Goal: Transaction & Acquisition: Register for event/course

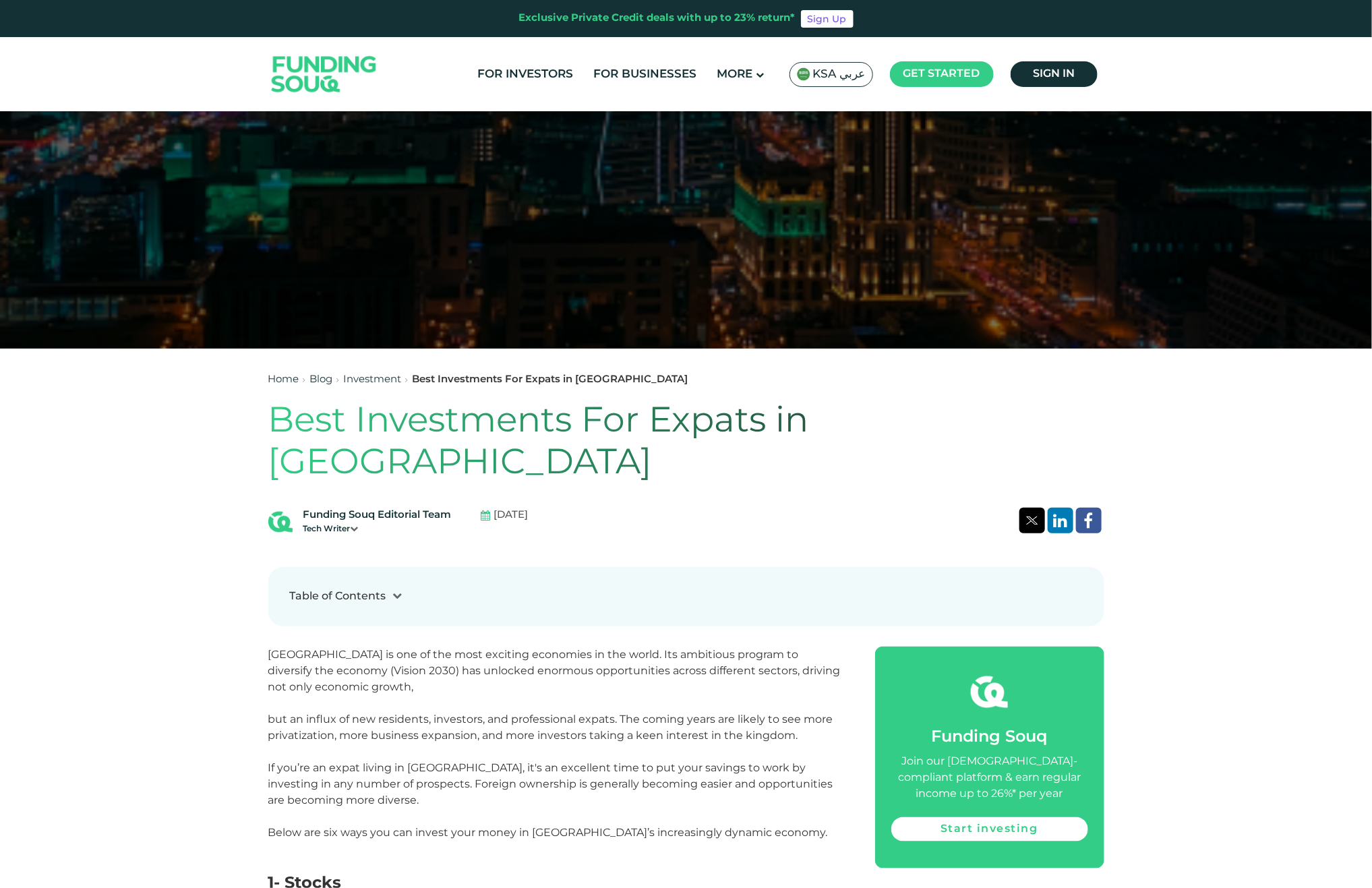
scroll to position [506, 0]
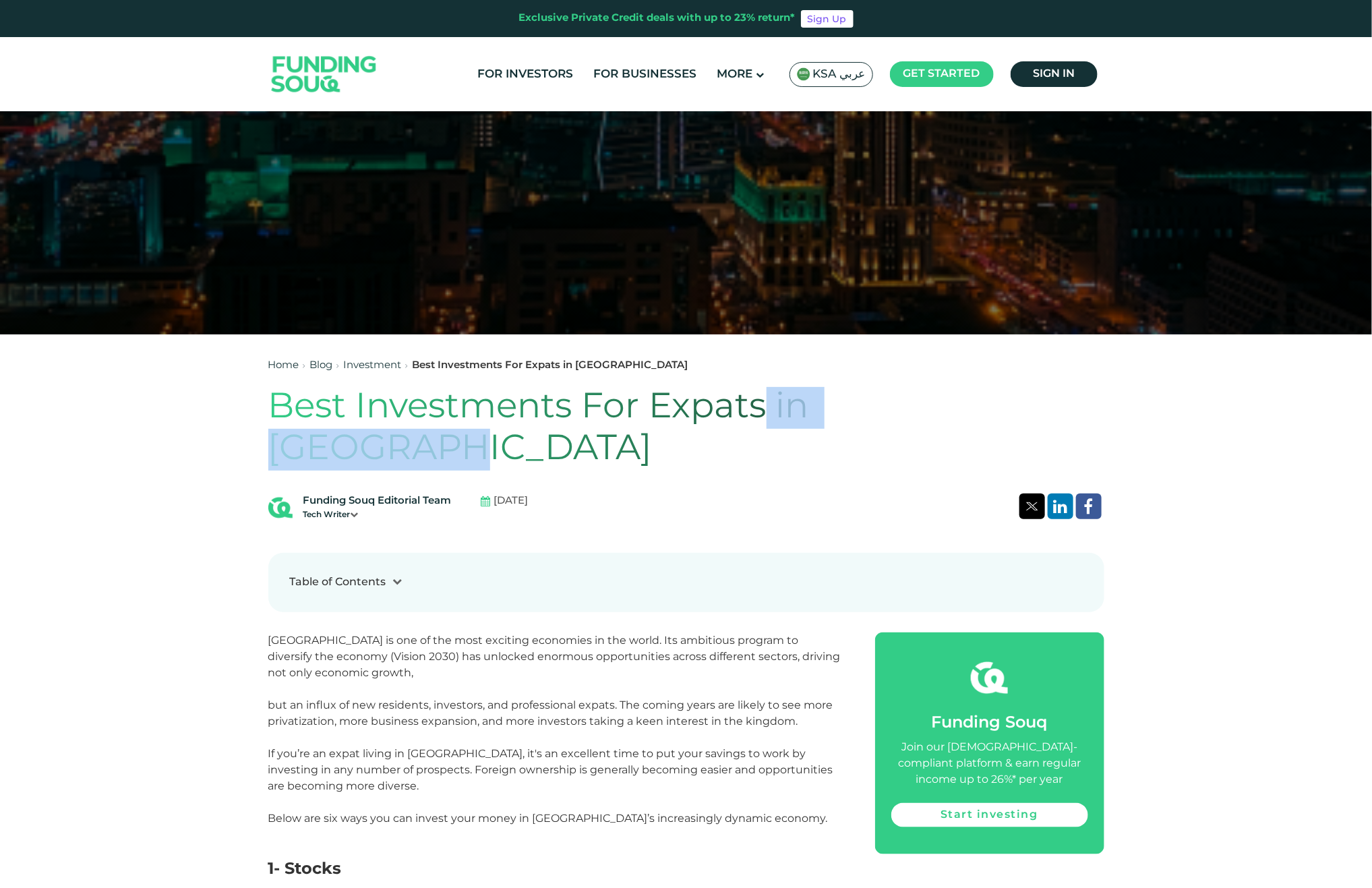
drag, startPoint x: 766, startPoint y: 399, endPoint x: 985, endPoint y: 393, distance: 219.1
click at [985, 393] on h1 "Best Investments For Expats in Saudi Arabia" at bounding box center [686, 429] width 836 height 85
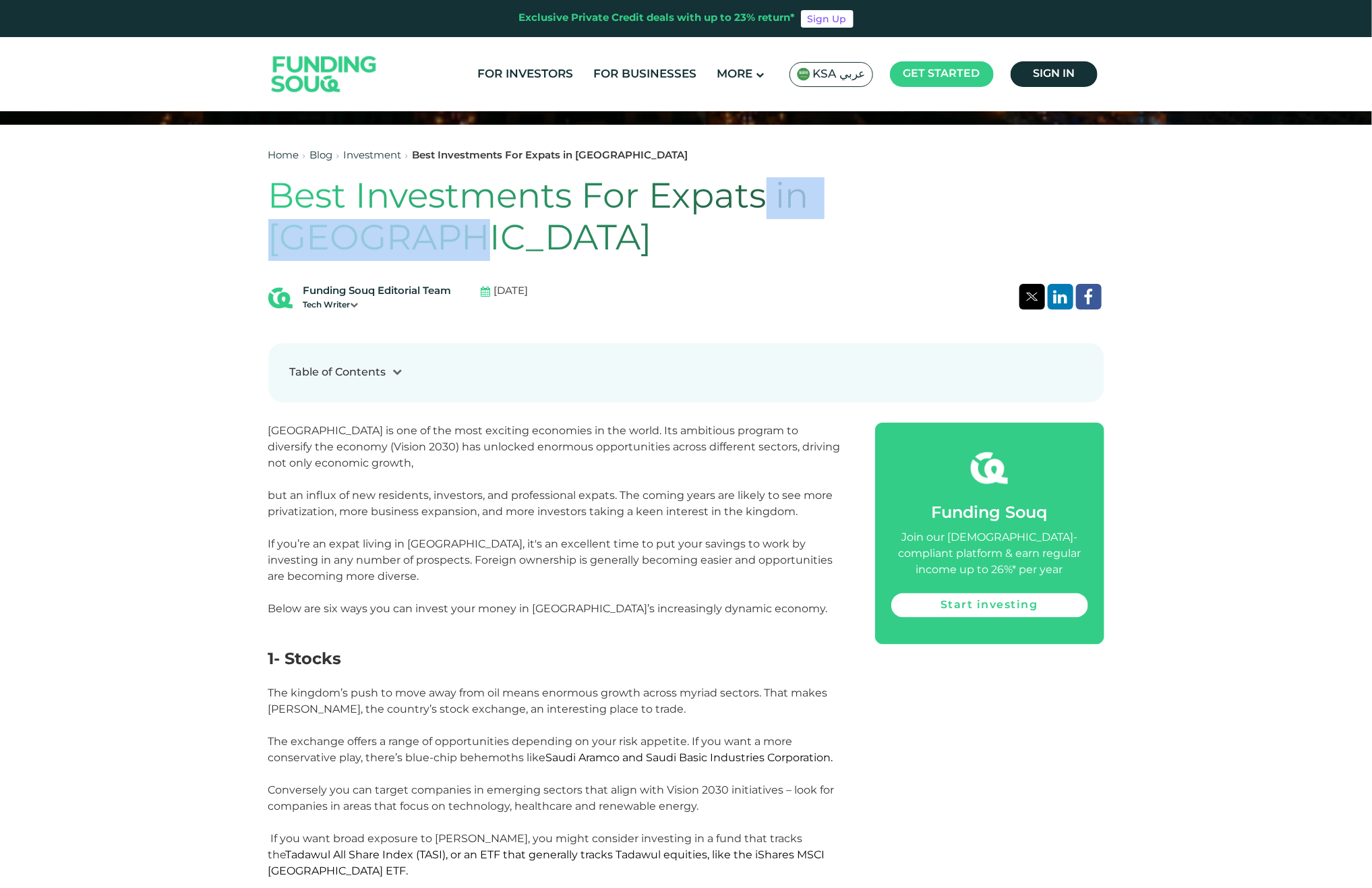
scroll to position [810, 0]
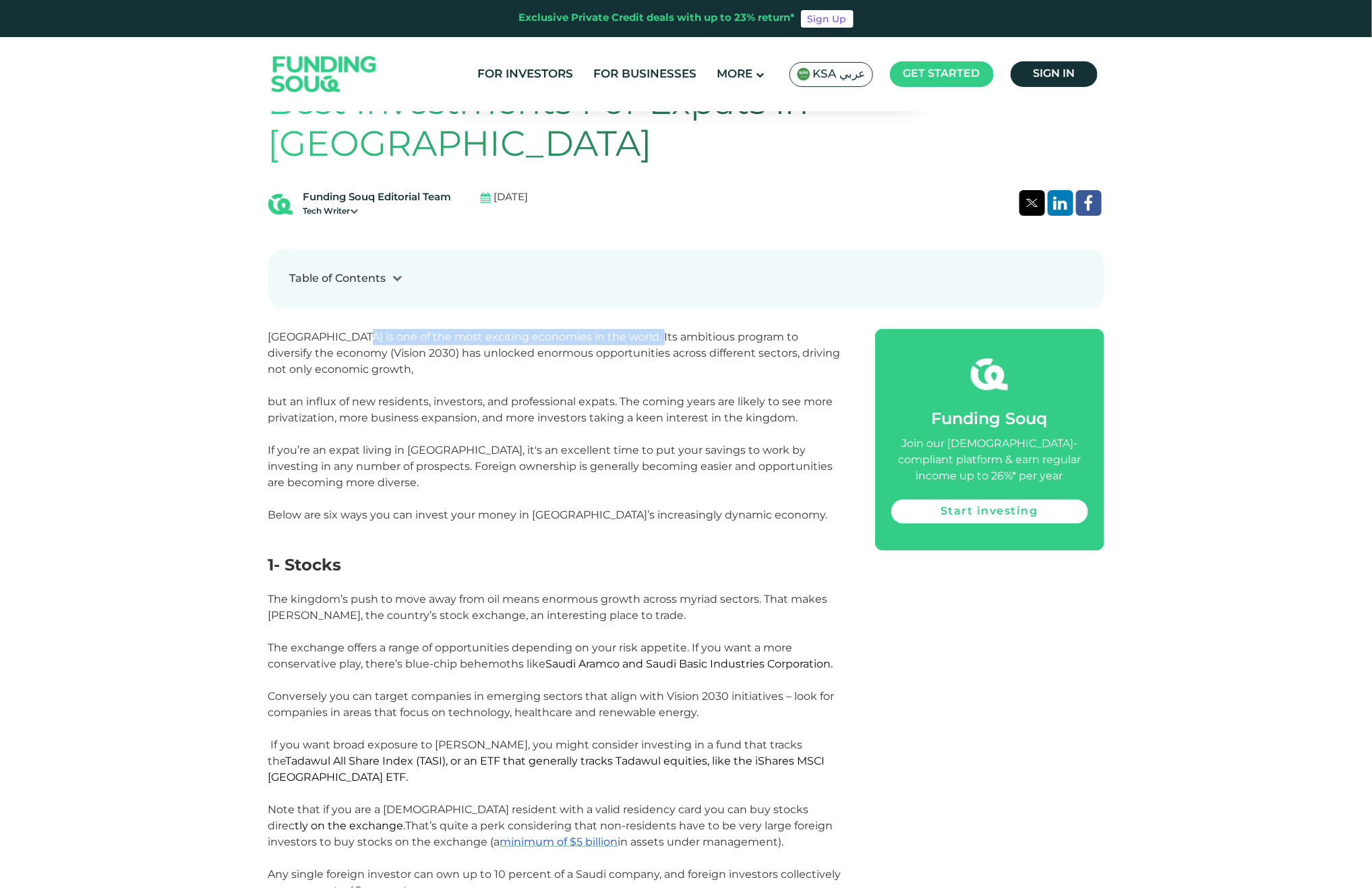
drag, startPoint x: 347, startPoint y: 293, endPoint x: 642, endPoint y: 289, distance: 295.0
click at [642, 331] on span "Saudi Arabia is one of the most exciting economies in the world. Its ambitious …" at bounding box center [555, 378] width 573 height 94
click at [654, 331] on span "Saudi Arabia is one of the most exciting economies in the world. Its ambitious …" at bounding box center [555, 378] width 573 height 94
drag, startPoint x: 626, startPoint y: 289, endPoint x: 447, endPoint y: 307, distance: 179.9
click at [447, 331] on span "Saudi Arabia is one of the most exciting economies in the world. Its ambitious …" at bounding box center [555, 378] width 573 height 94
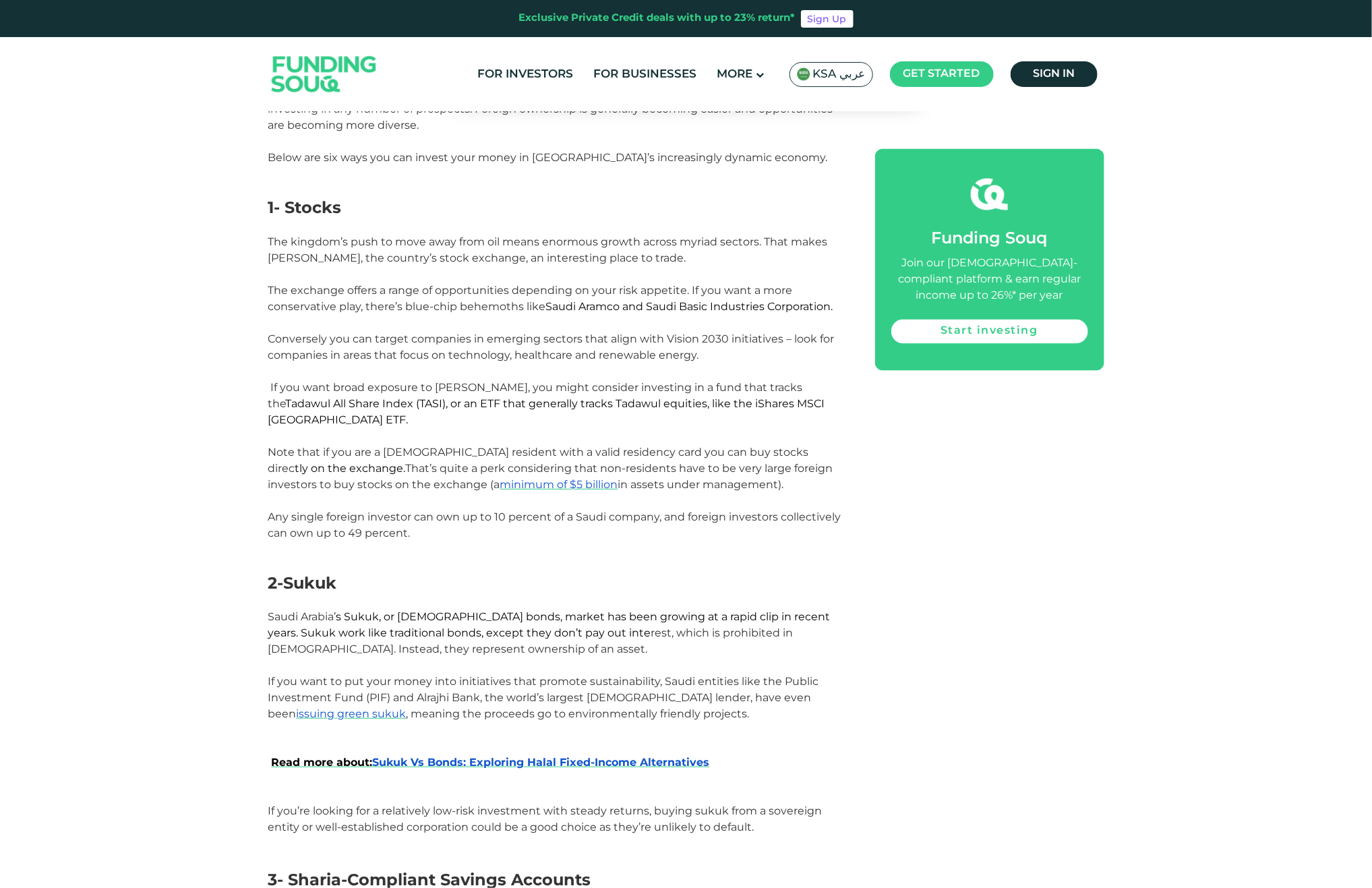
scroll to position [1189, 0]
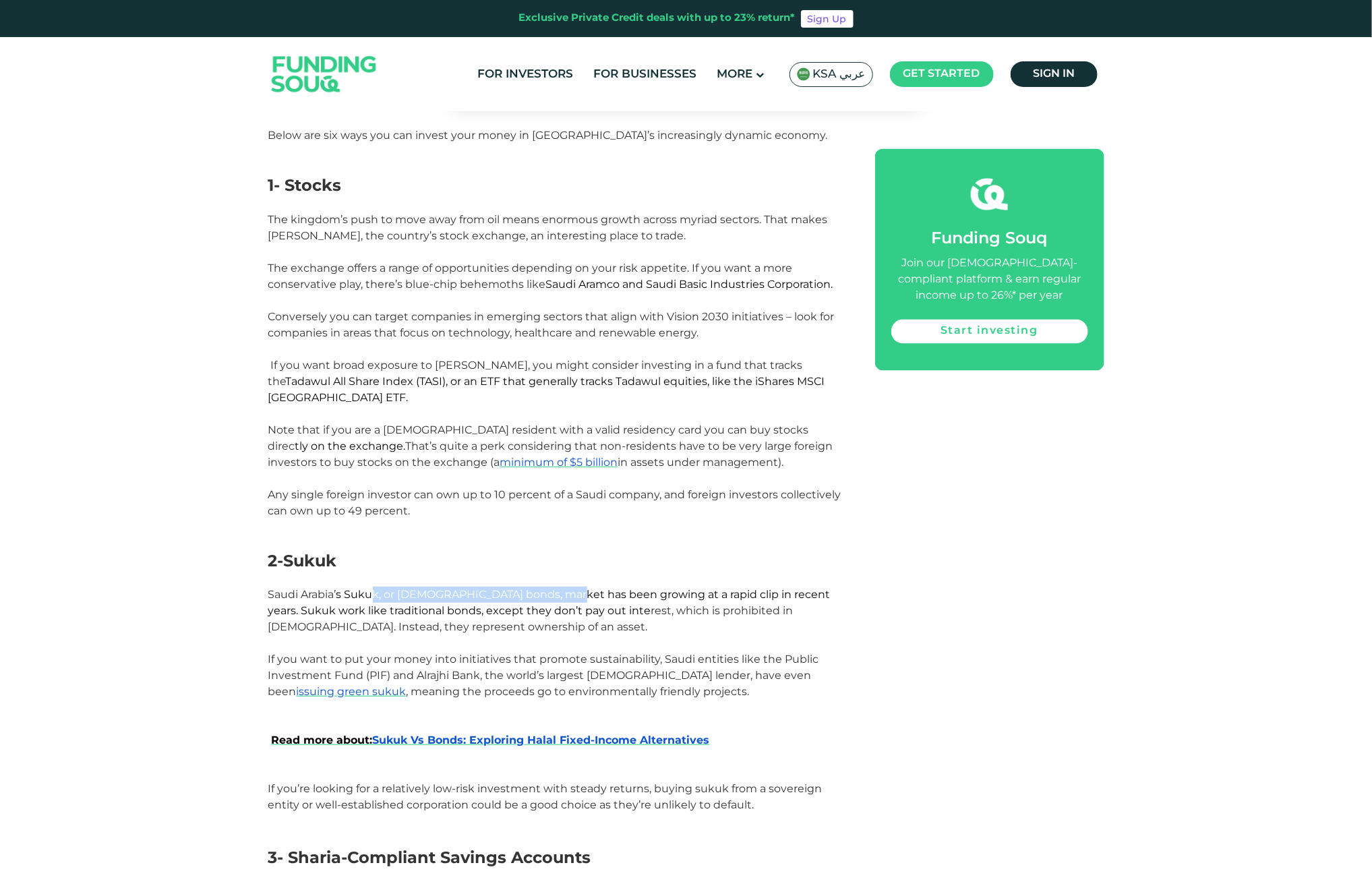
drag, startPoint x: 373, startPoint y: 531, endPoint x: 566, endPoint y: 531, distance: 193.0
click at [566, 588] on span "s Sukuk, or Islamic bonds, market has been growing at a rapid clip in recent ye…" at bounding box center [549, 602] width 562 height 29
drag, startPoint x: 297, startPoint y: 172, endPoint x: 435, endPoint y: 168, distance: 138.1
click at [435, 213] on span "The kingdom’s push to move away from oil means enormous growth across myriad se…" at bounding box center [551, 277] width 566 height 126
click at [281, 213] on span "The kingdom’s push to move away from oil means enormous growth across myriad se…" at bounding box center [551, 277] width 566 height 126
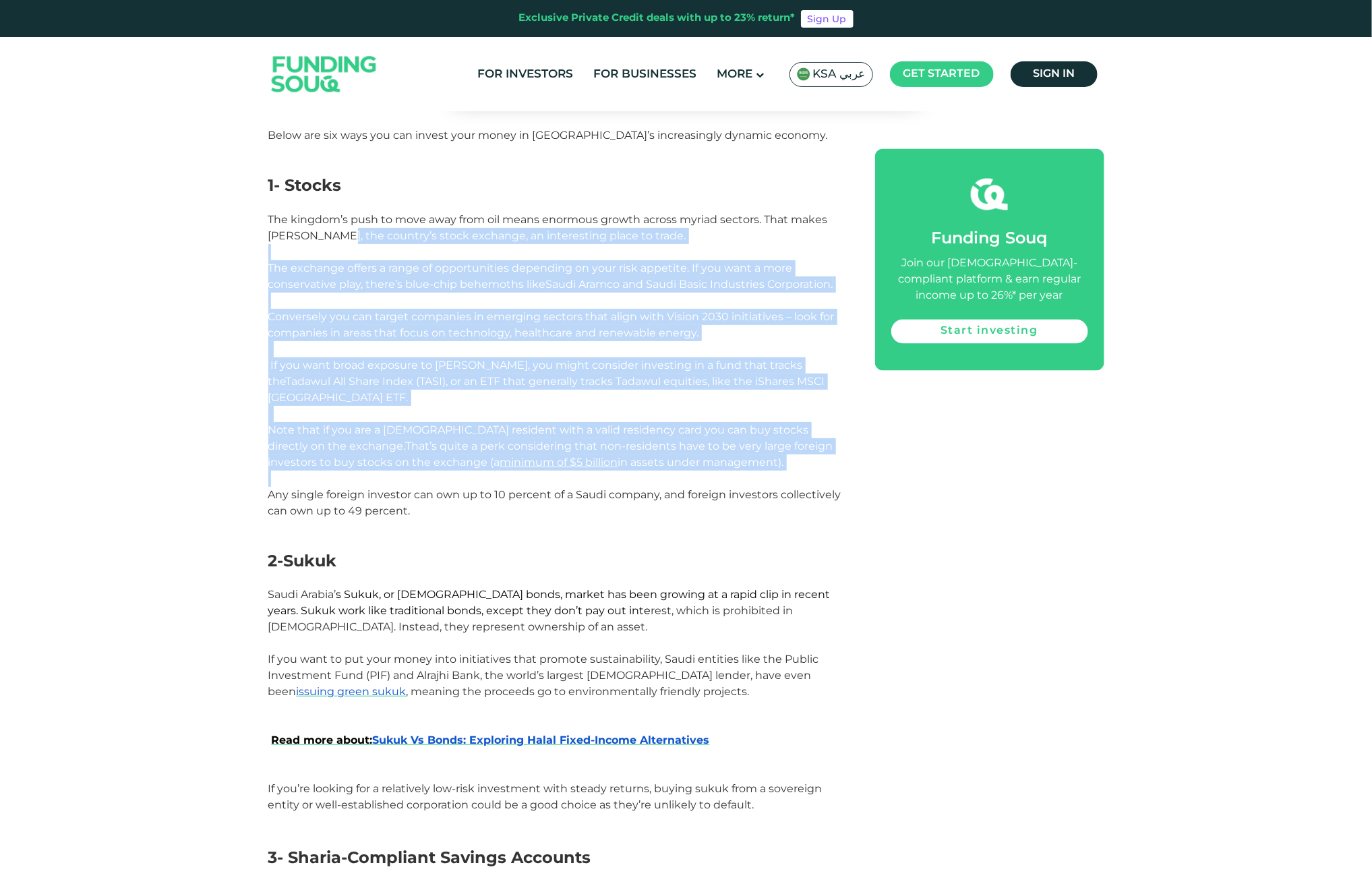
drag, startPoint x: 345, startPoint y: 191, endPoint x: 693, endPoint y: 424, distance: 418.8
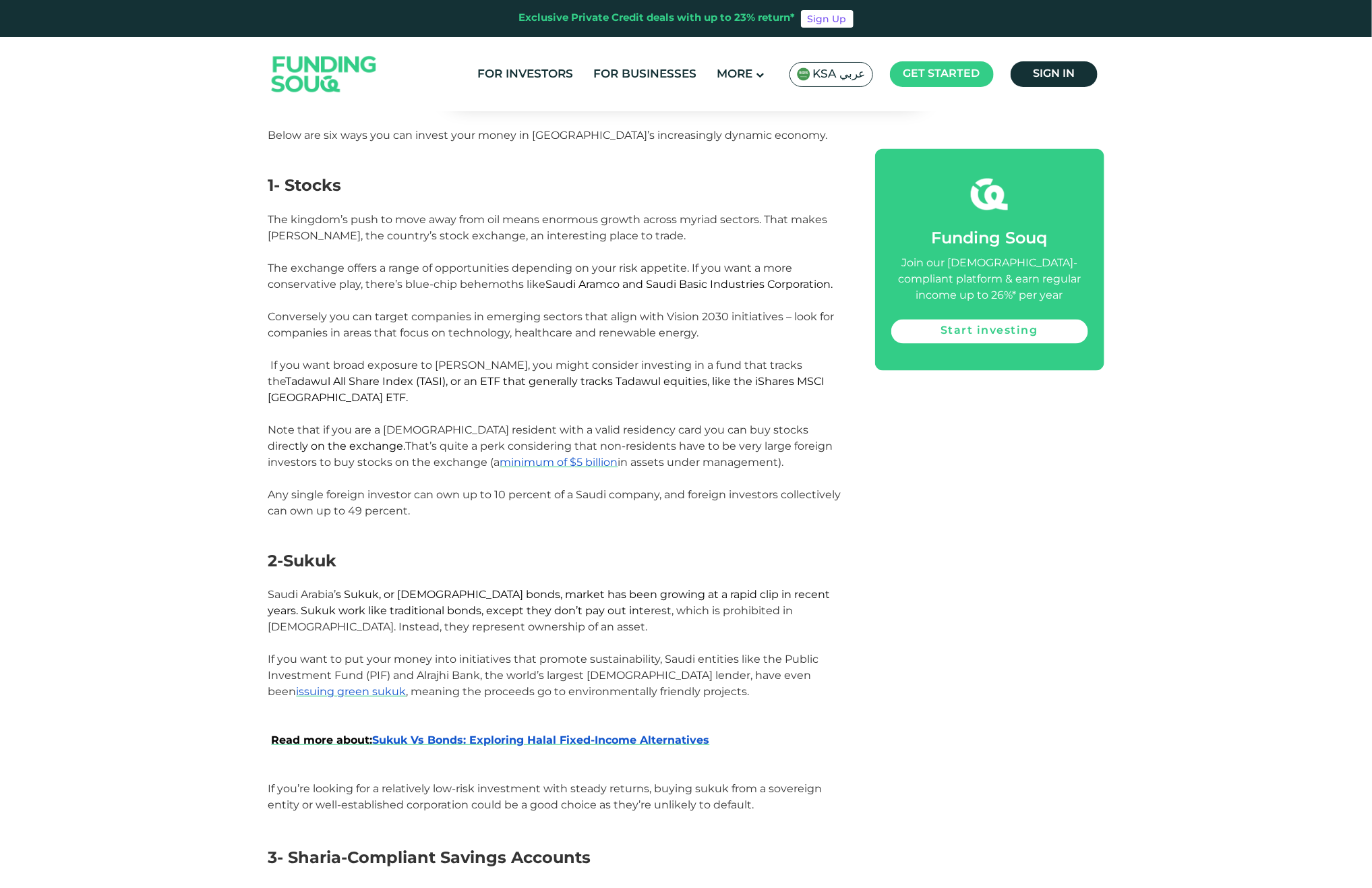
click at [652, 487] on p "Any single foreign investor can own up to 10 percent of a Saudi company, and fo…" at bounding box center [556, 502] width 577 height 32
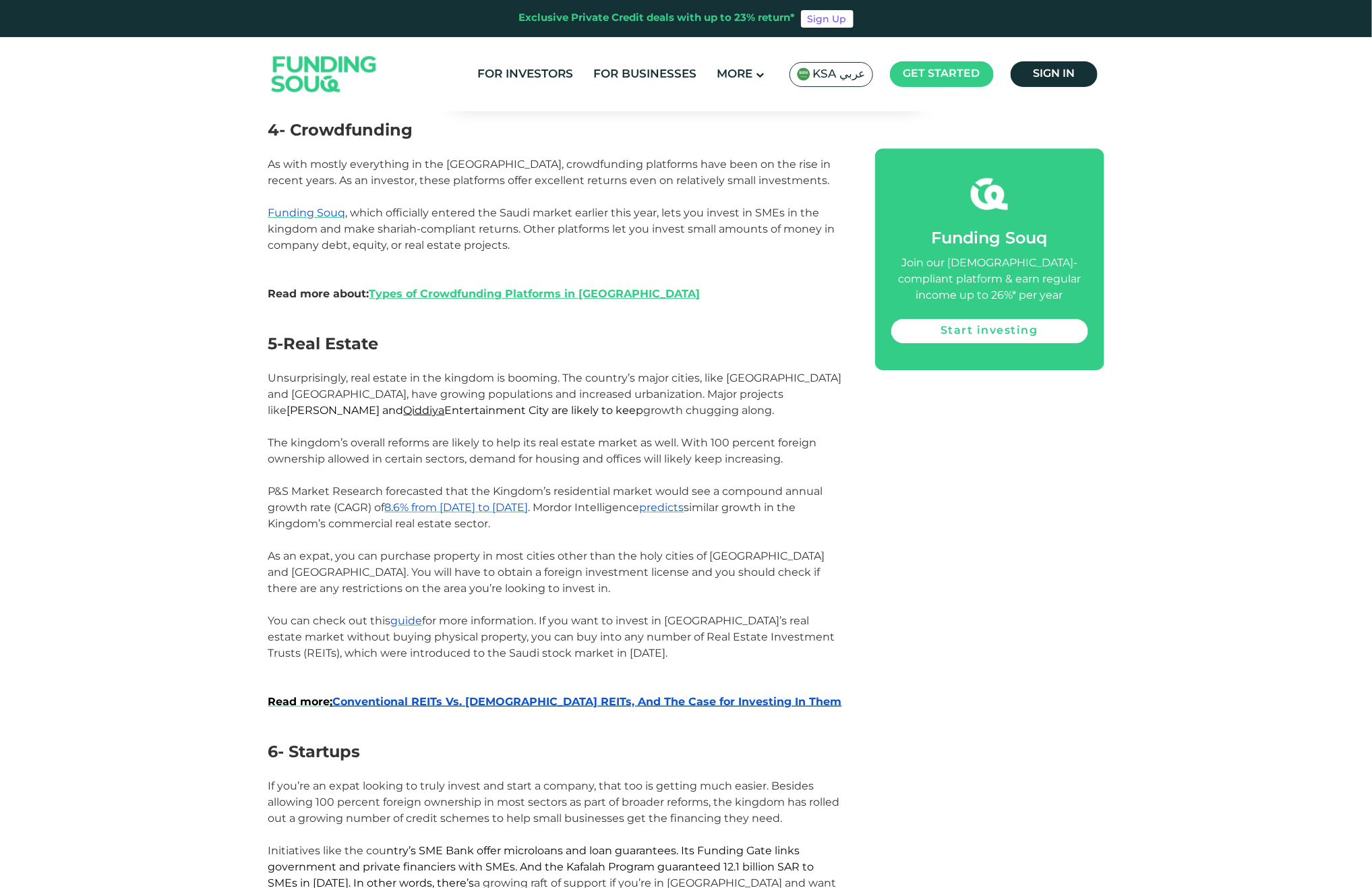
scroll to position [2149, 0]
click at [950, 328] on link "Start investing" at bounding box center [990, 332] width 197 height 25
